Goal: Task Accomplishment & Management: Use online tool/utility

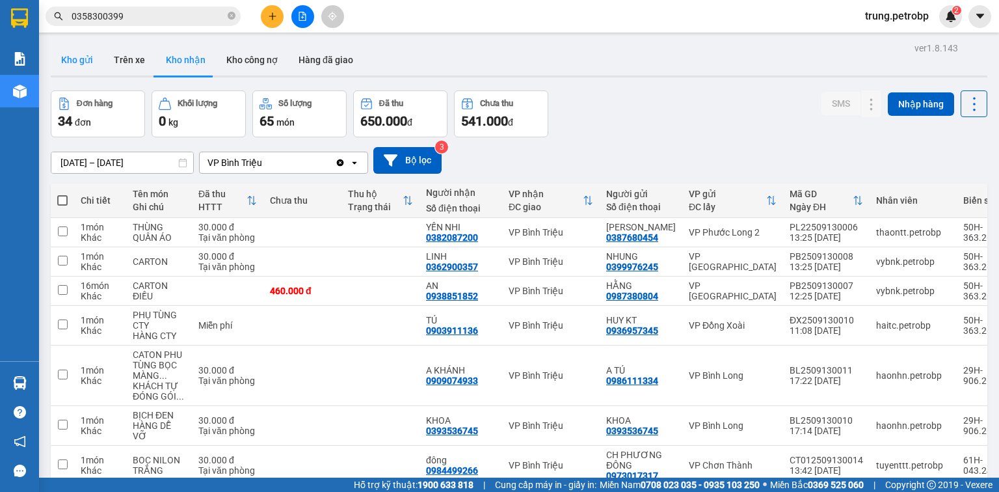
click at [65, 69] on button "Kho gửi" at bounding box center [77, 59] width 53 height 31
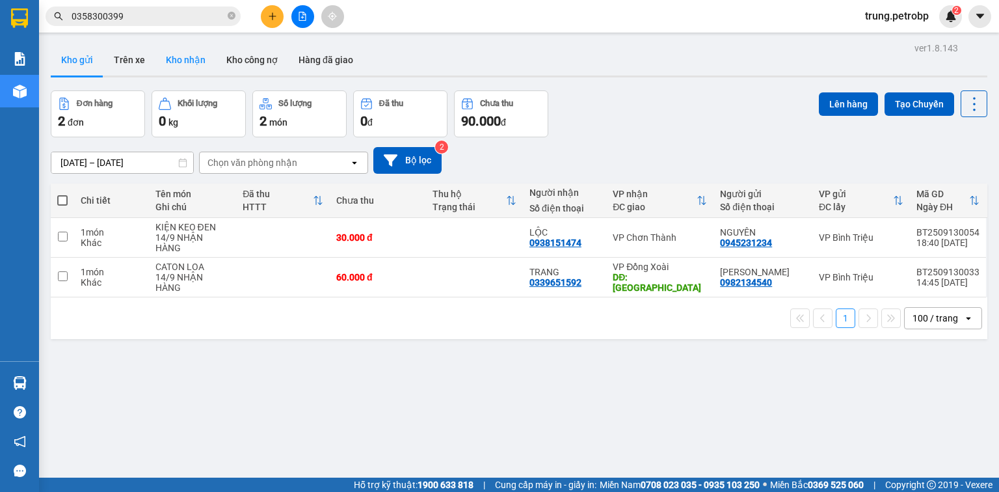
click at [195, 66] on button "Kho nhận" at bounding box center [185, 59] width 60 height 31
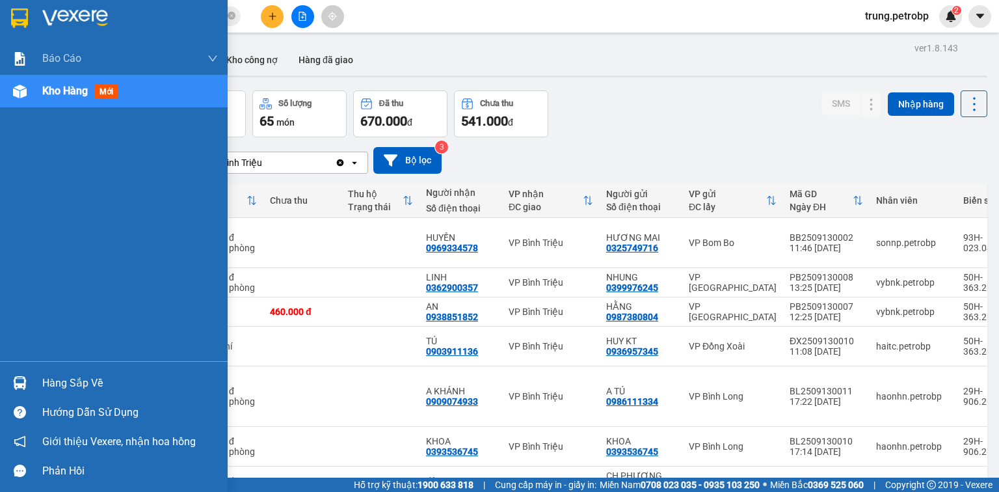
click at [20, 380] on img at bounding box center [20, 383] width 14 height 14
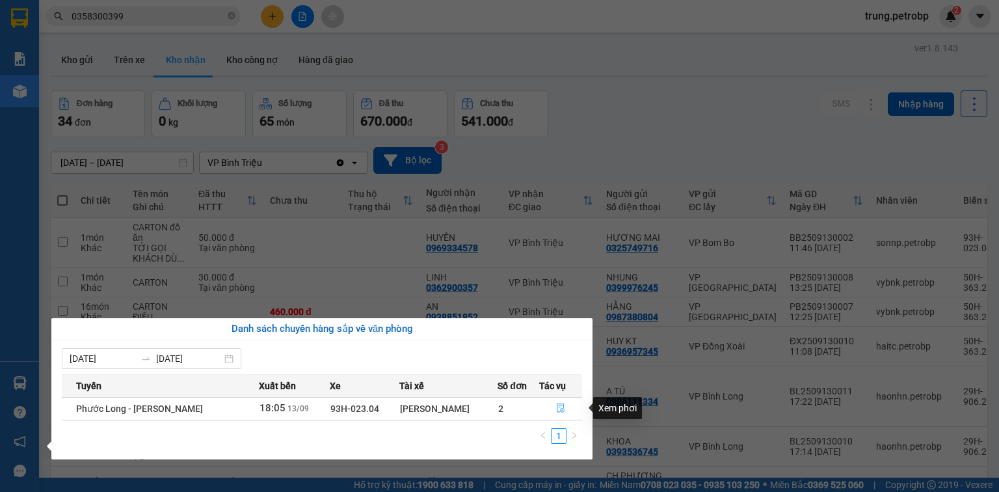
click at [559, 408] on icon "file-done" at bounding box center [560, 407] width 9 height 9
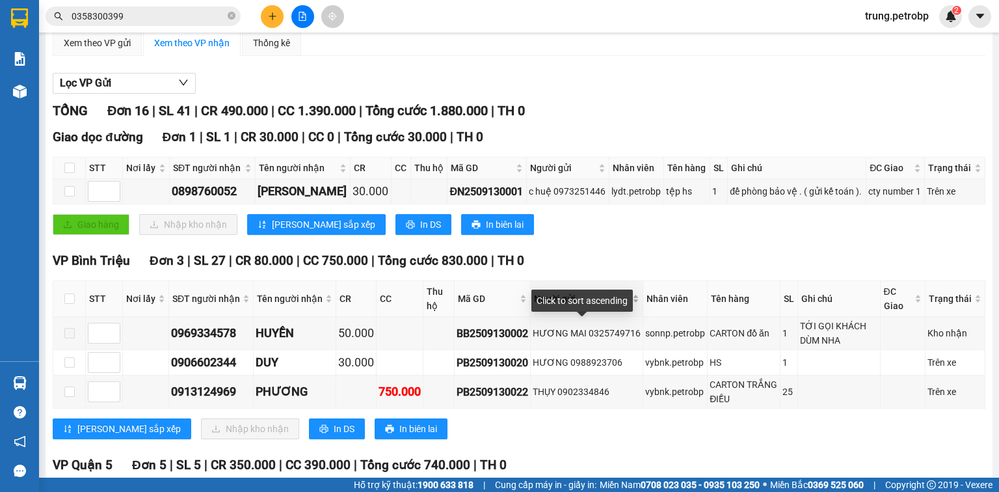
scroll to position [208, 0]
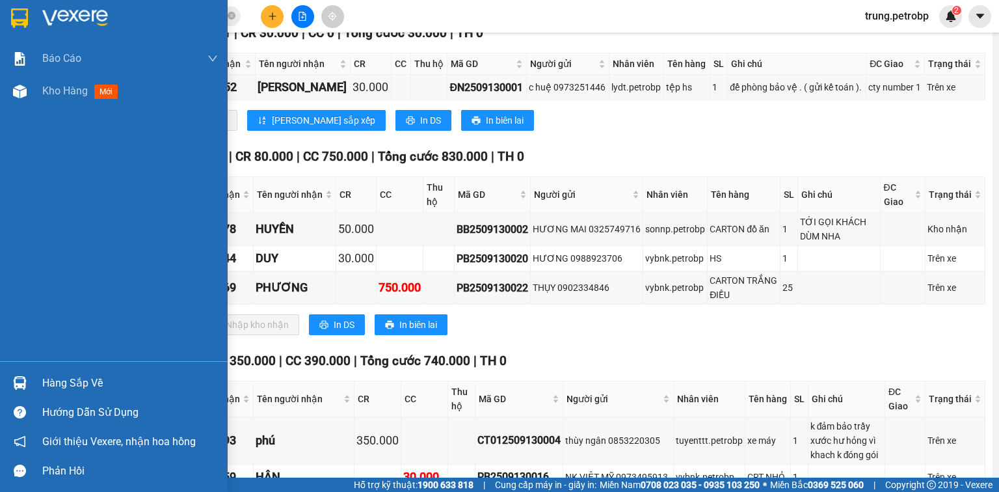
click at [35, 396] on div "Hàng sắp về" at bounding box center [114, 382] width 228 height 29
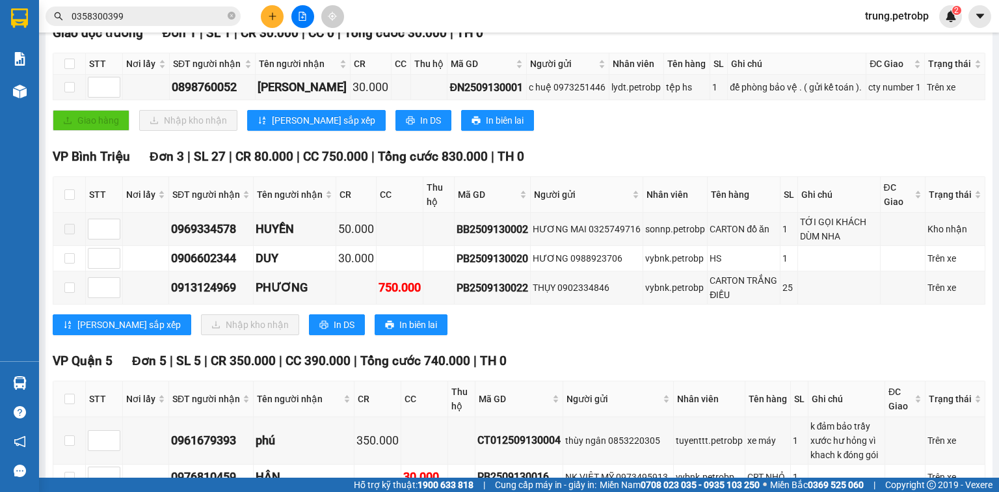
click at [740, 371] on section "Kết quả tìm kiếm ( 10 ) Bộ lọc Mã ĐH Trạng thái Món hàng Tổng cước Chưa cước Ng…" at bounding box center [499, 246] width 999 height 492
click at [73, 293] on input "checkbox" at bounding box center [69, 287] width 10 height 10
checkbox input "true"
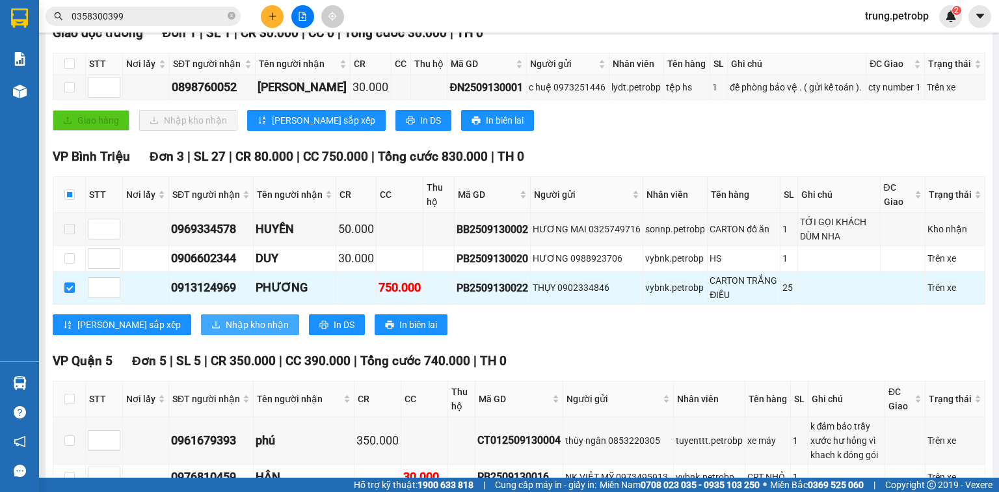
click at [201, 335] on button "Nhập kho nhận" at bounding box center [250, 324] width 98 height 21
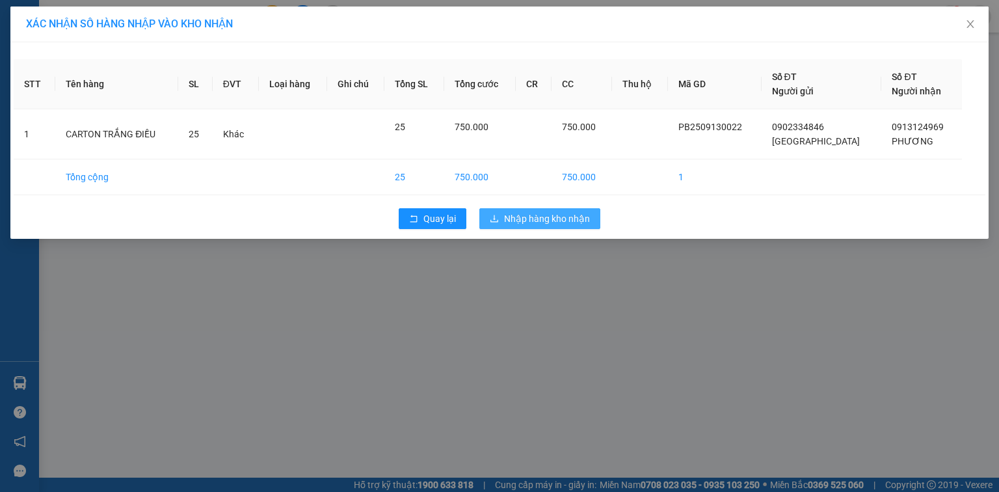
click at [520, 211] on span "Nhập hàng kho nhận" at bounding box center [547, 218] width 86 height 14
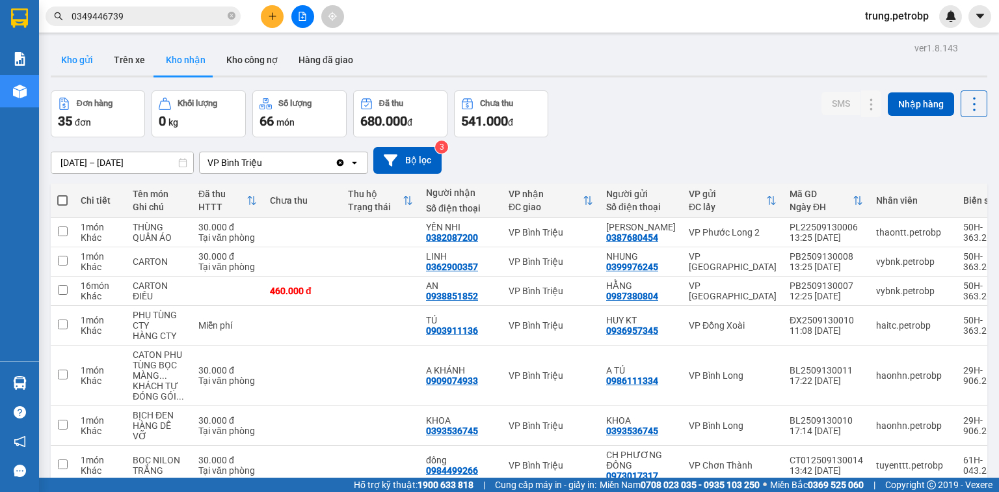
click at [68, 49] on button "Kho gửi" at bounding box center [77, 59] width 53 height 31
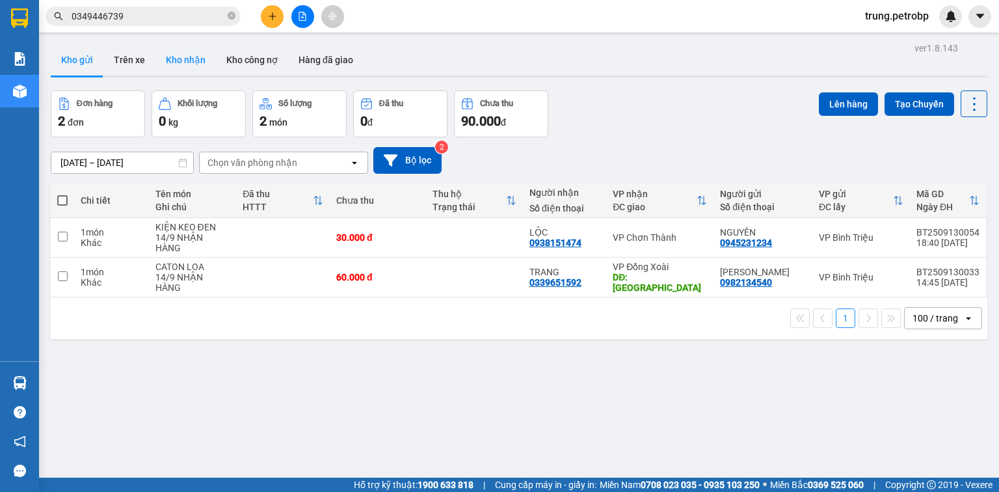
click at [192, 68] on button "Kho nhận" at bounding box center [185, 59] width 60 height 31
